Goal: Navigation & Orientation: Find specific page/section

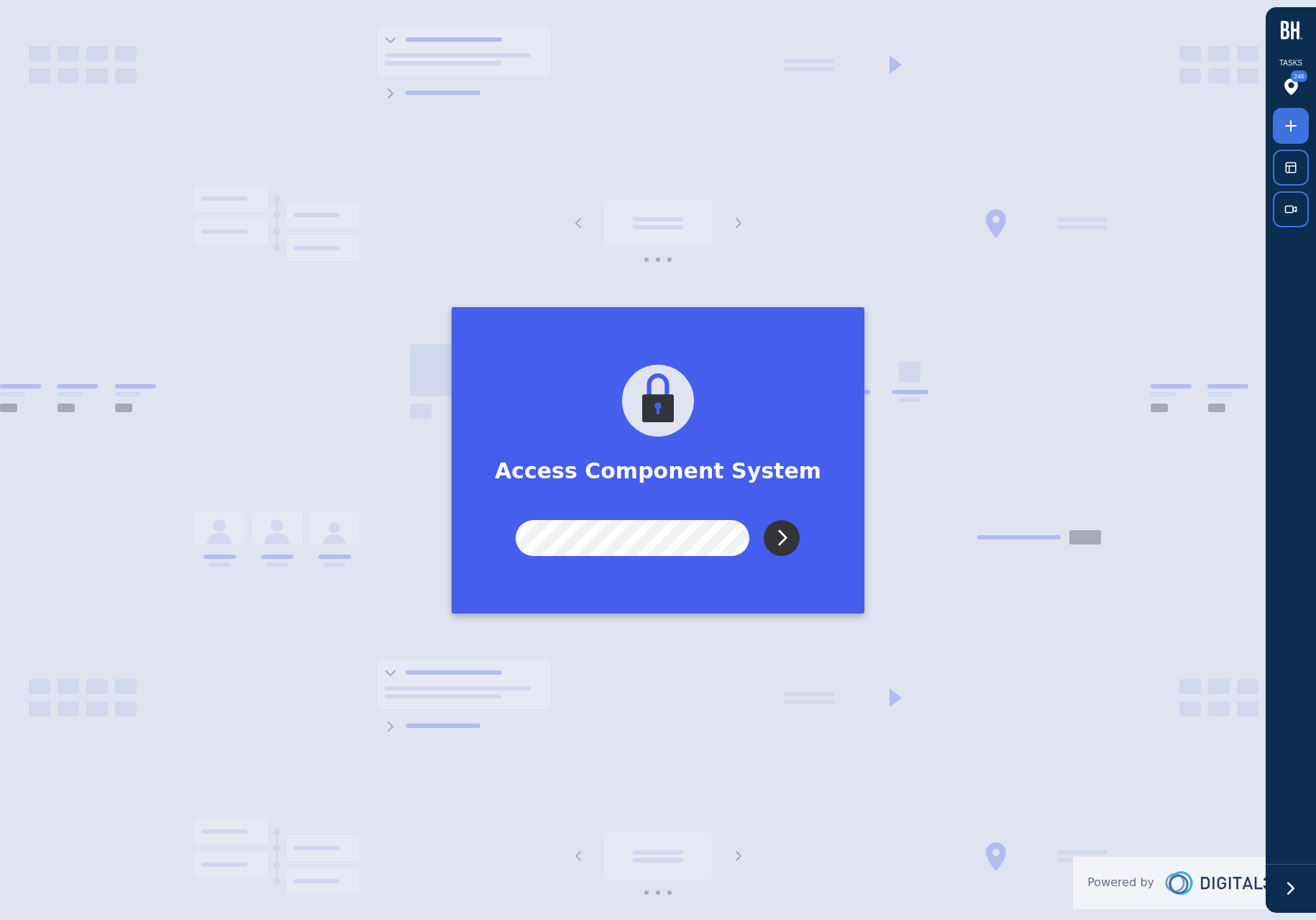
click at [782, 541] on input "Submit" at bounding box center [781, 538] width 36 height 36
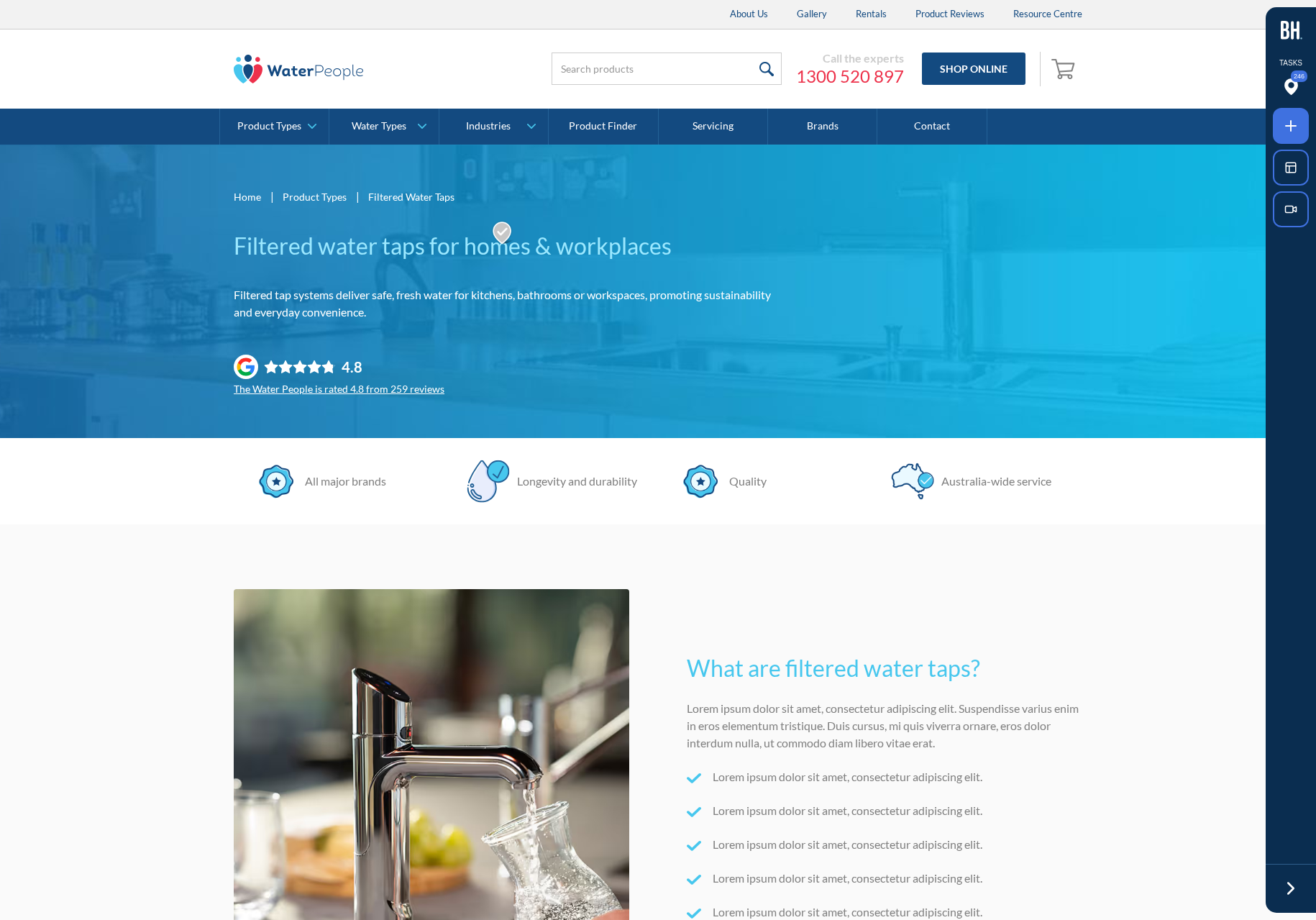
click at [1299, 890] on icon at bounding box center [1291, 888] width 22 height 22
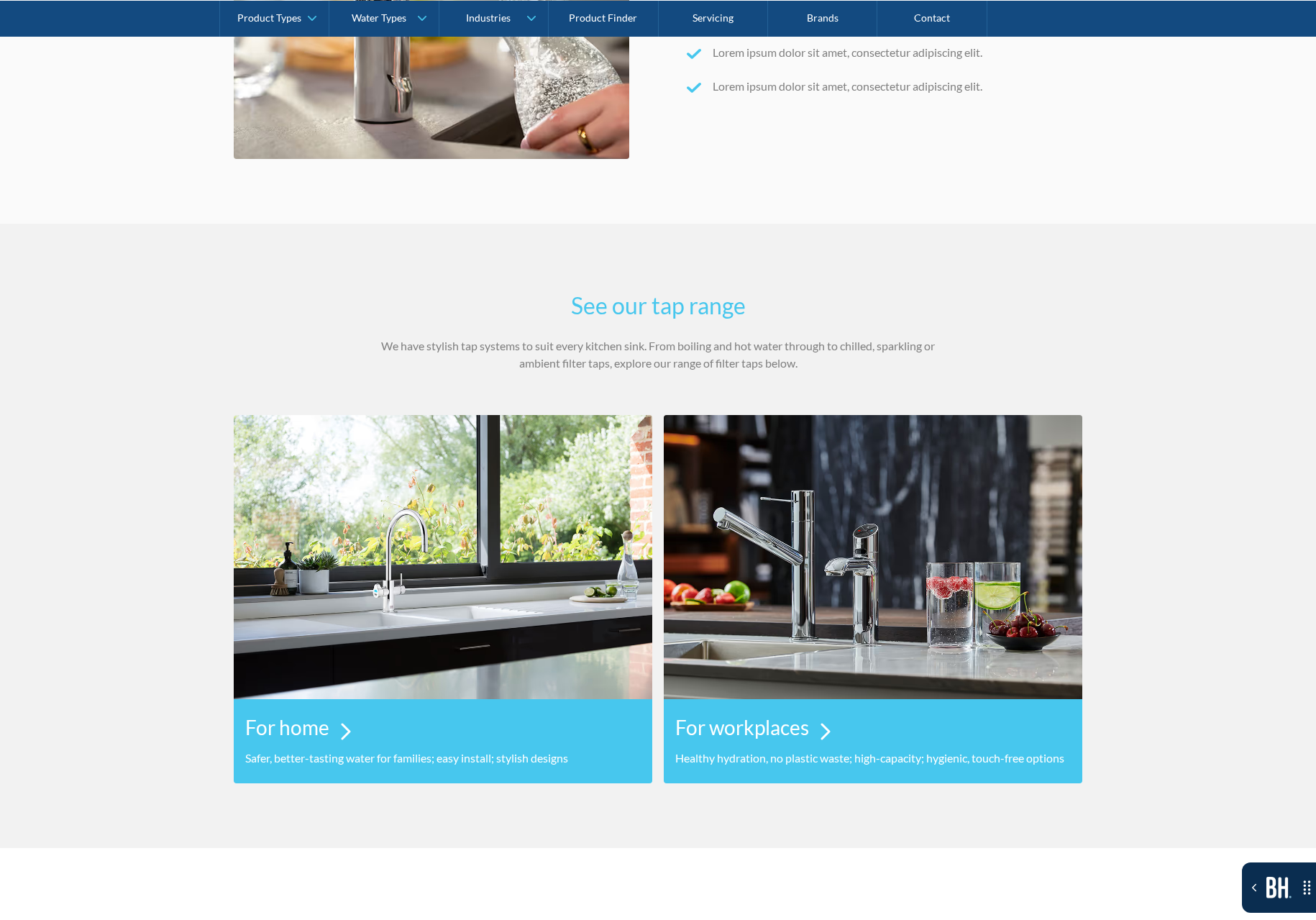
scroll to position [900, 0]
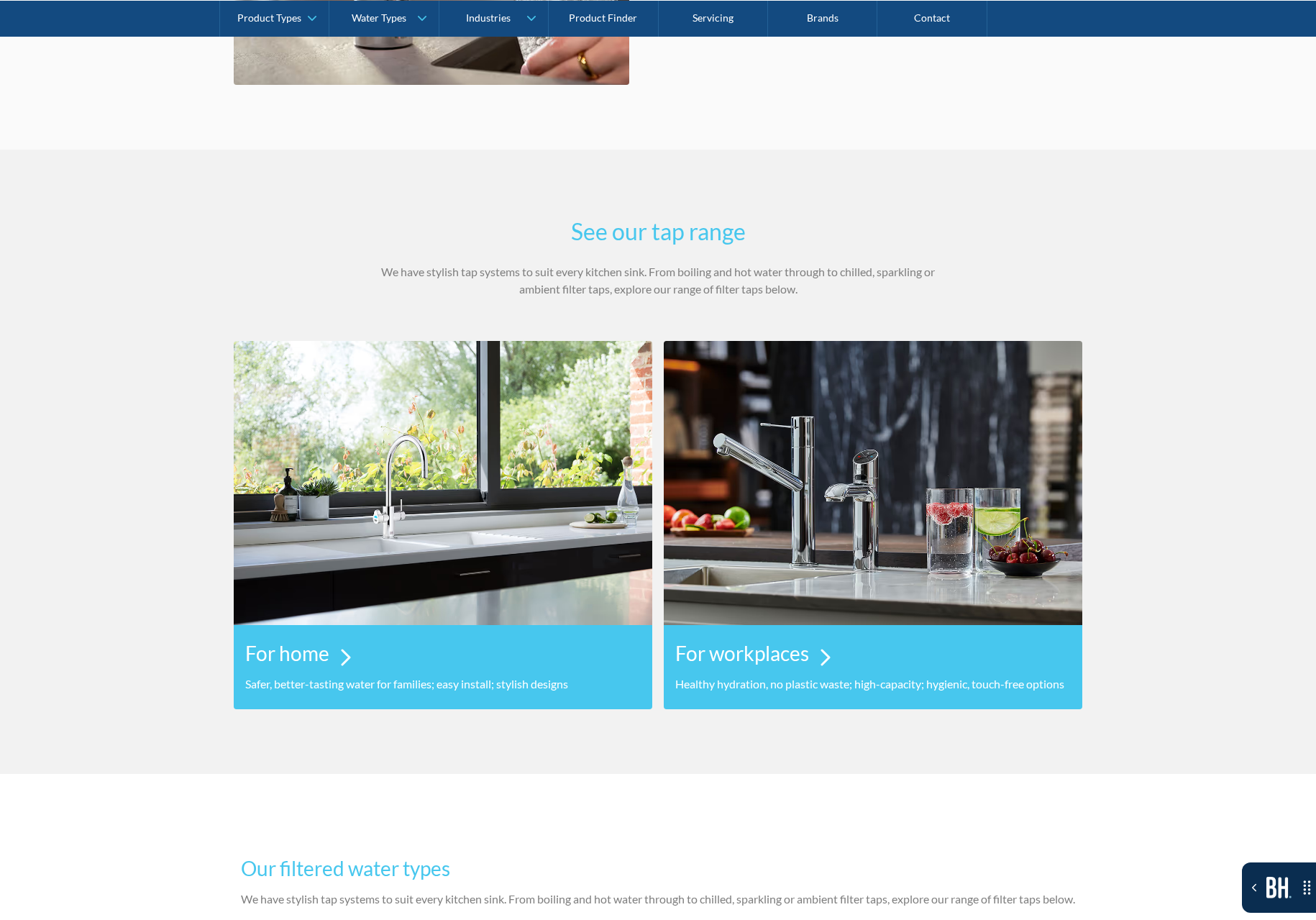
click at [443, 651] on div "For home" at bounding box center [443, 653] width 396 height 45
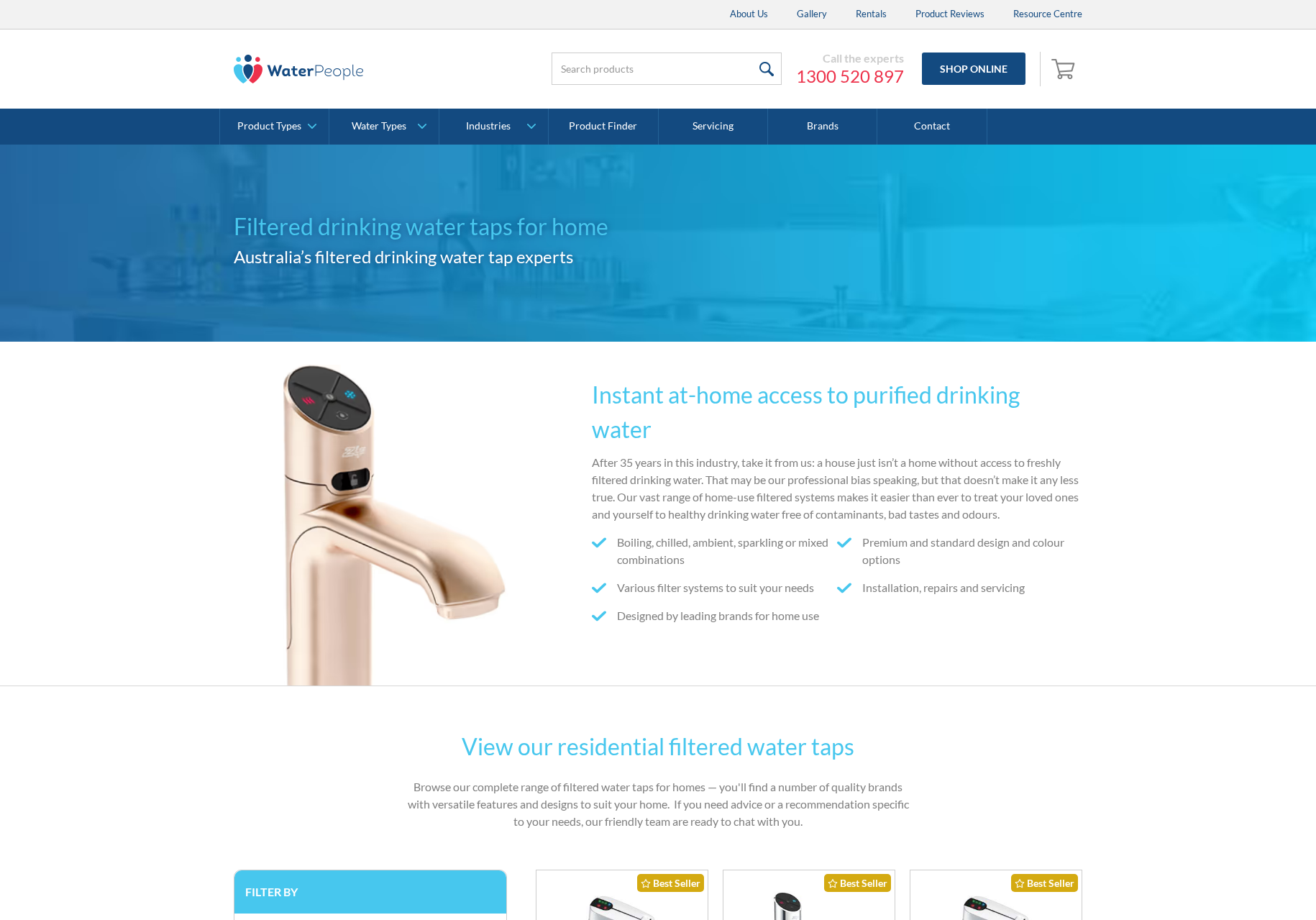
scroll to position [140, 0]
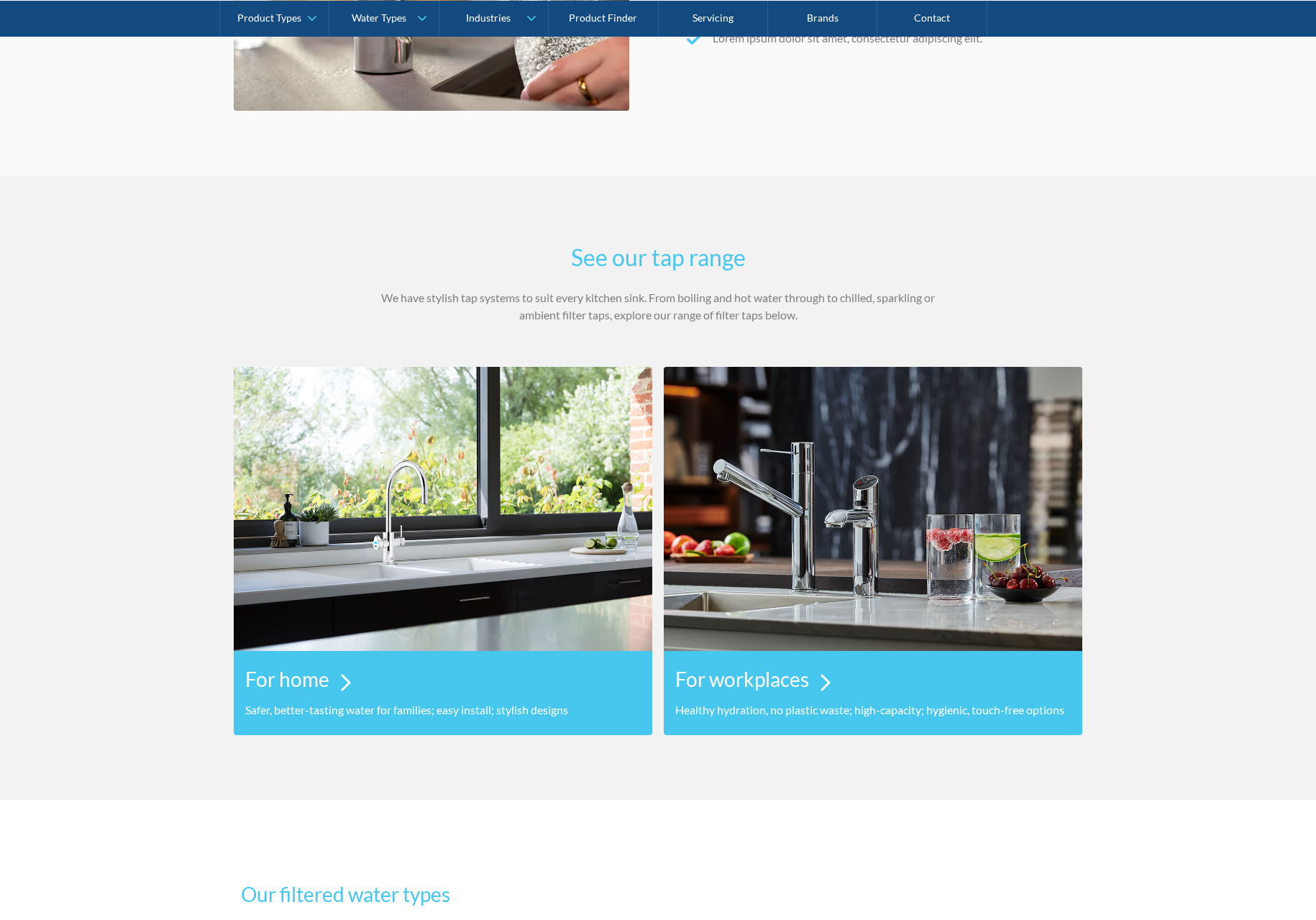
scroll to position [900, 0]
